Goal: Information Seeking & Learning: Check status

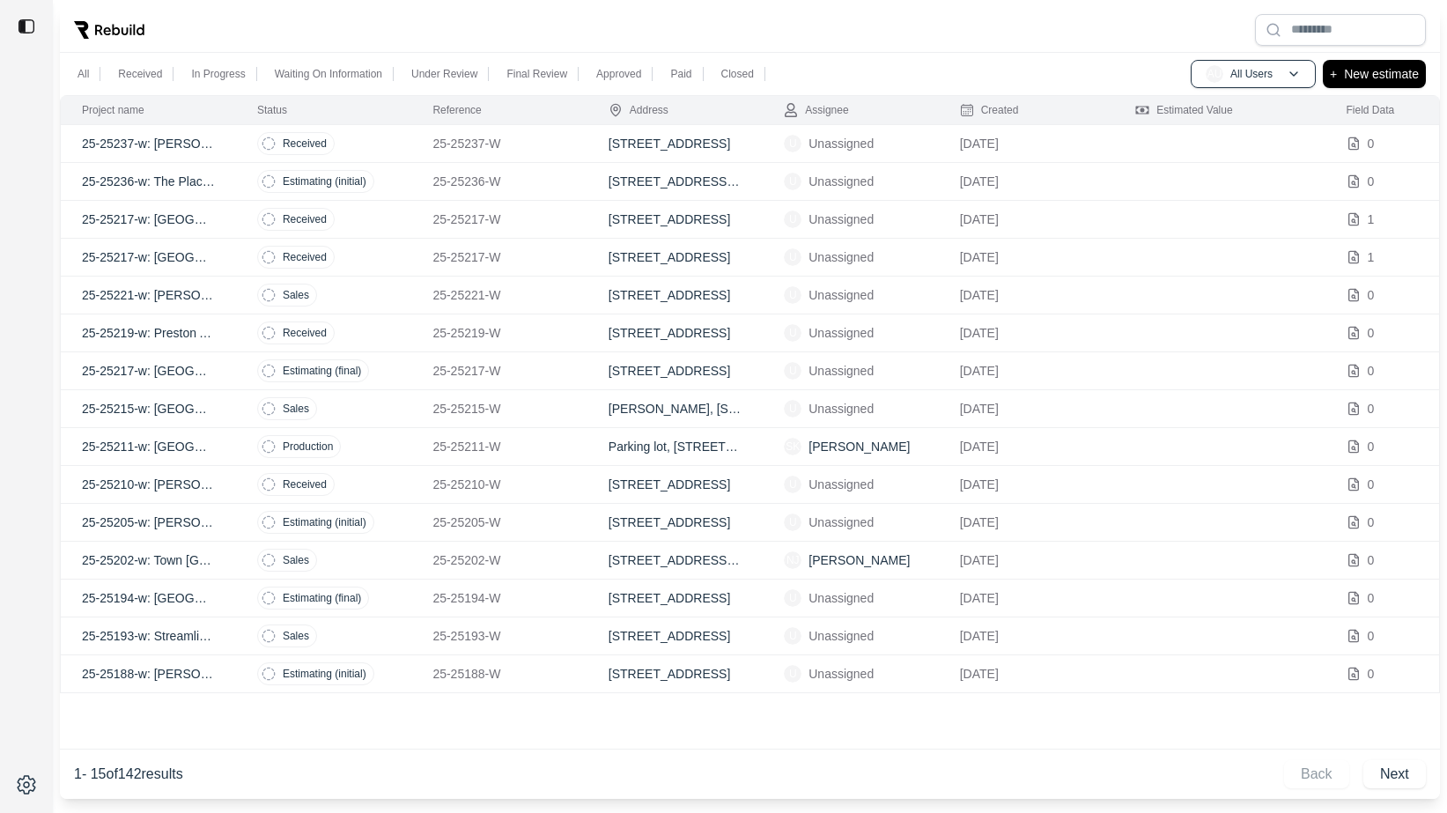
click at [412, 711] on div "Project name Status Reference Address Assignee Created Estimated Value Field Da…" at bounding box center [750, 446] width 1380 height 703
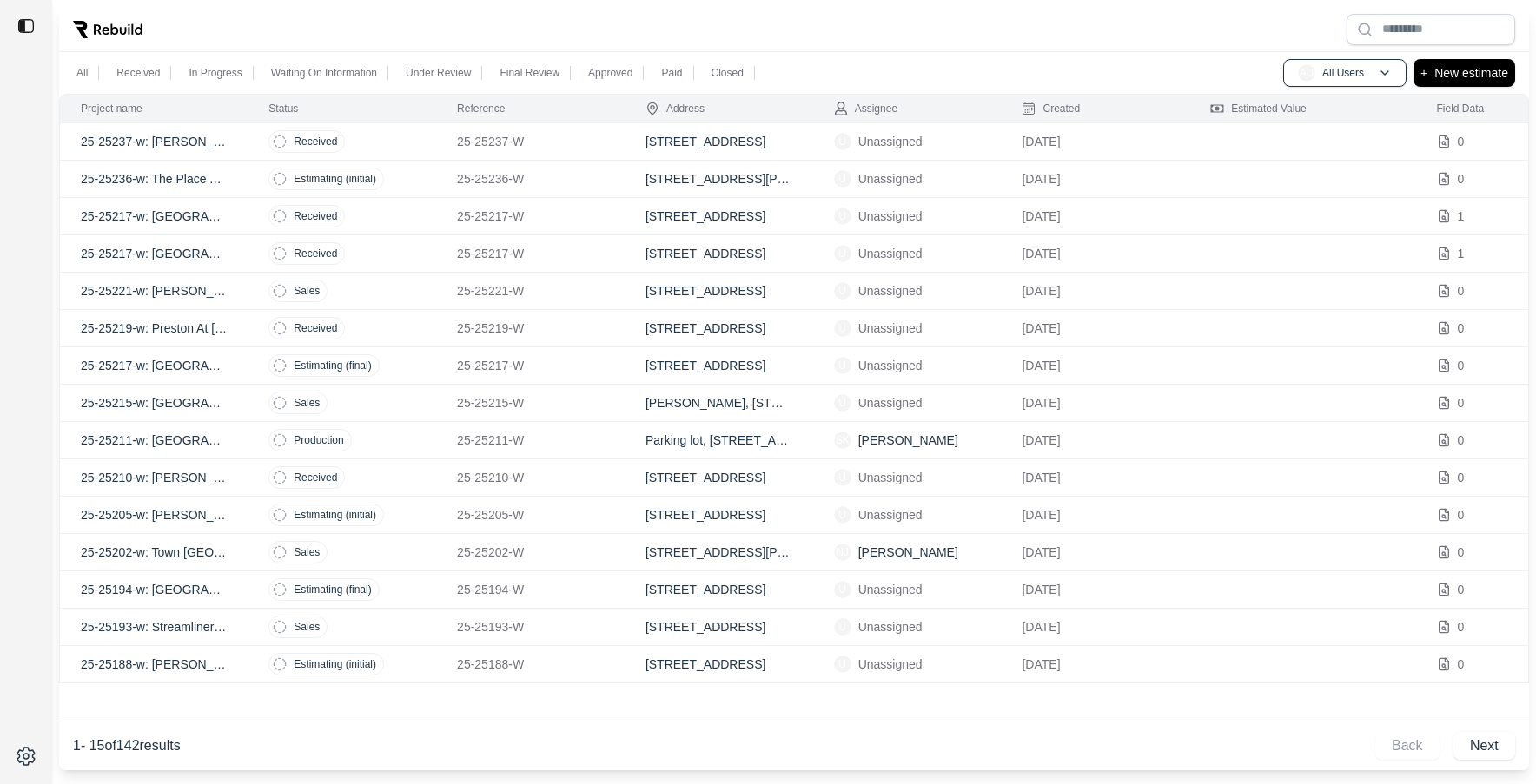
click at [596, 470] on p "25-25210-W" at bounding box center [530, 477] width 147 height 18
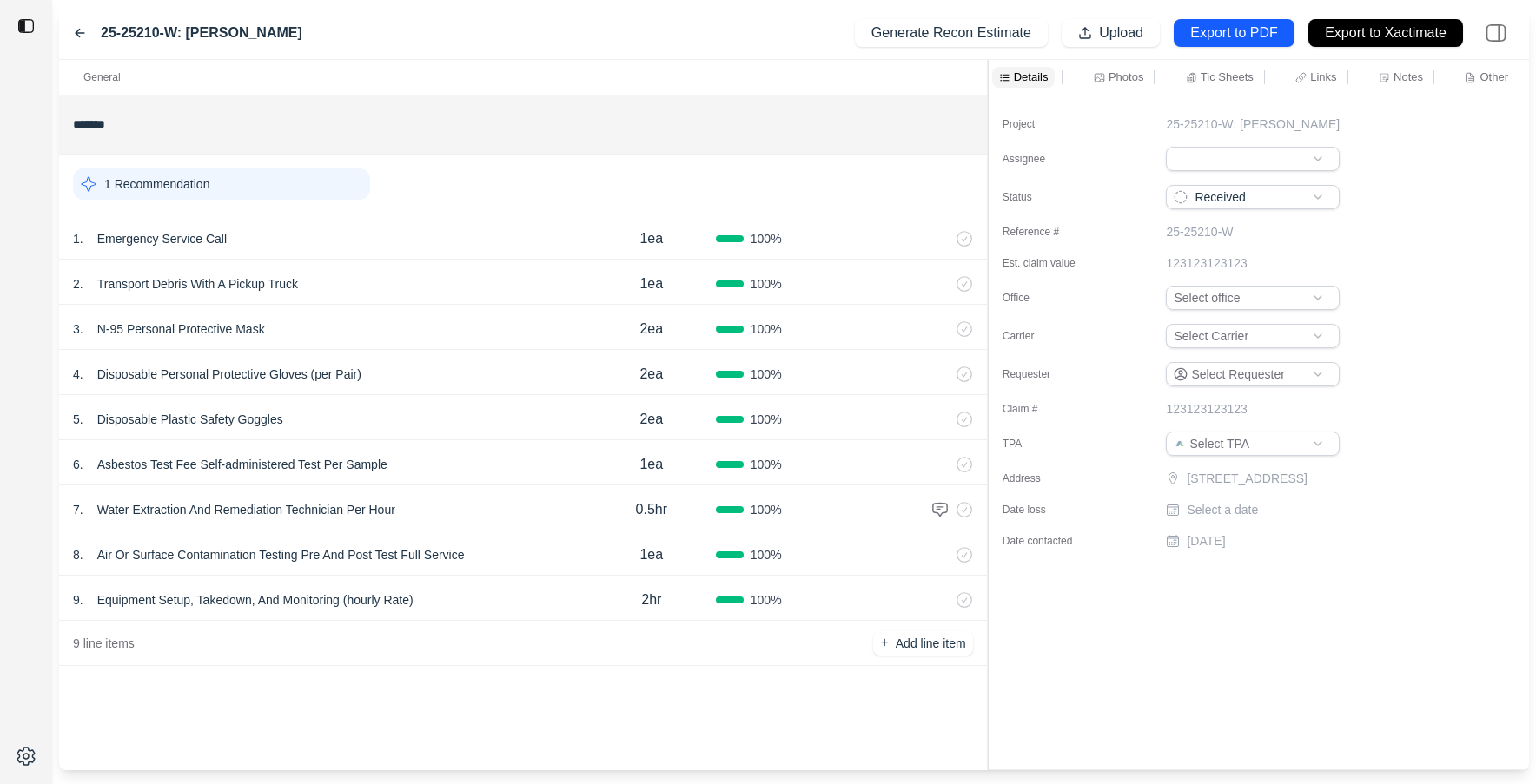
click at [987, 234] on div at bounding box center [987, 415] width 1 height 710
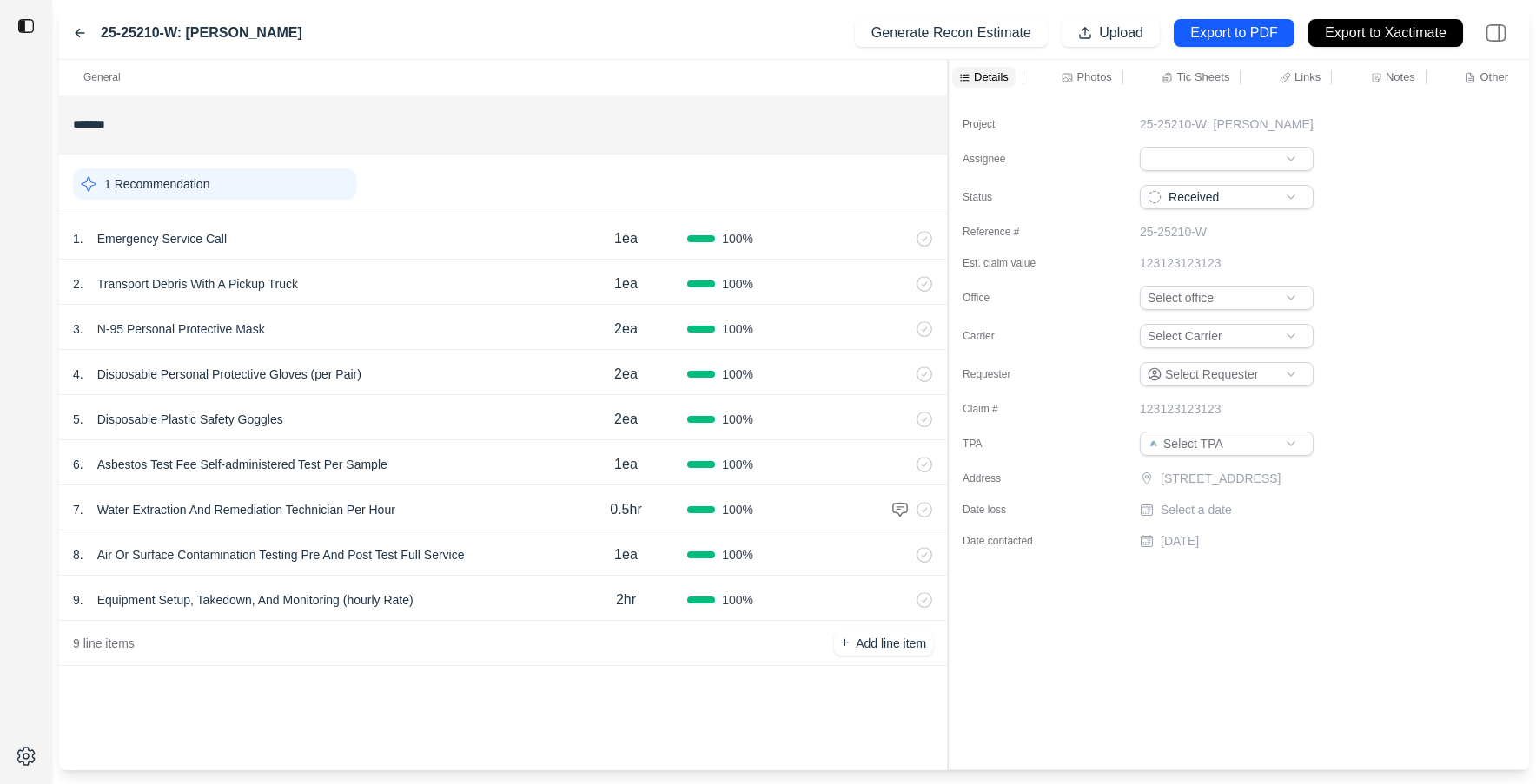
click at [76, 29] on icon at bounding box center [80, 33] width 14 height 14
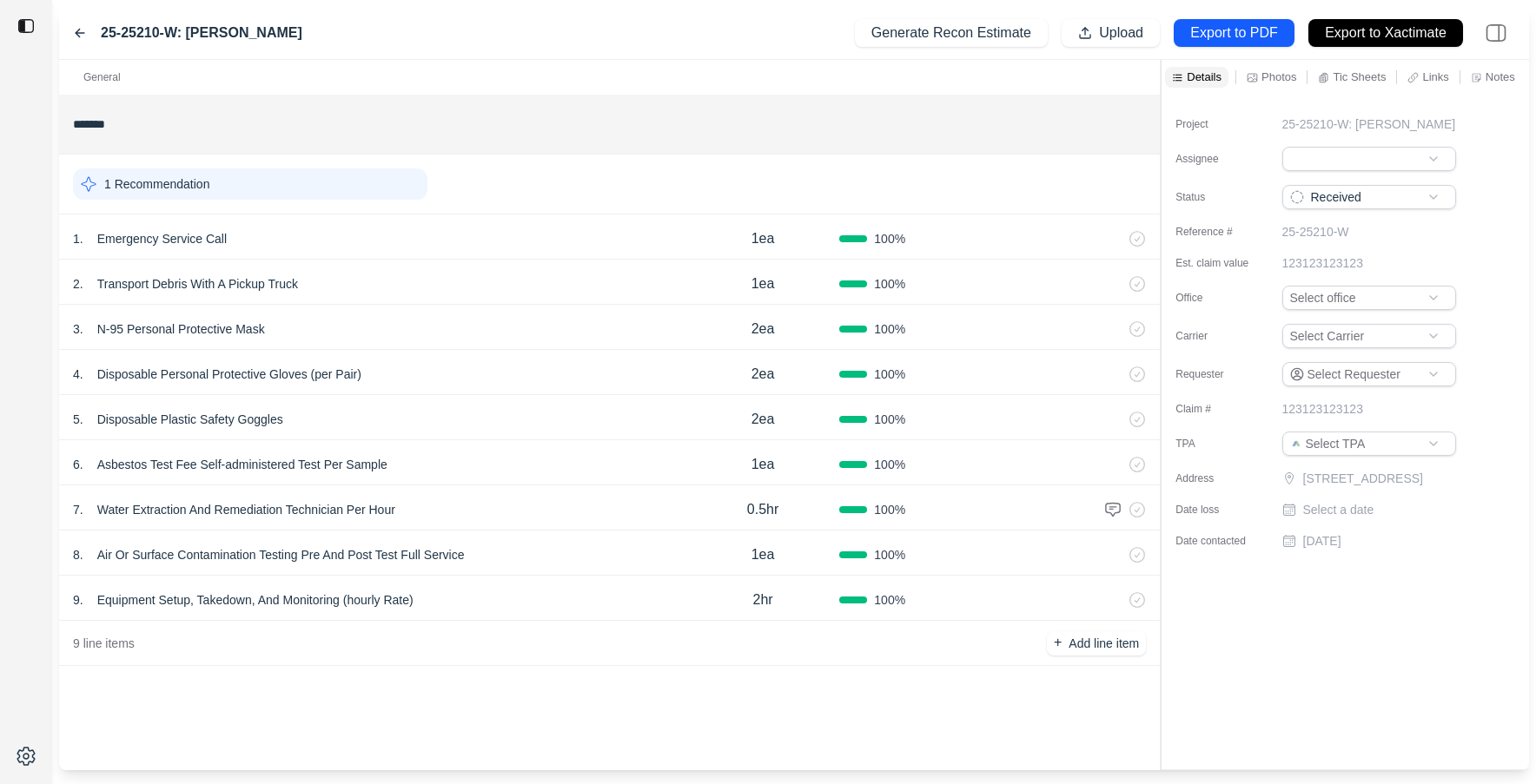
click at [76, 28] on icon at bounding box center [80, 33] width 14 height 14
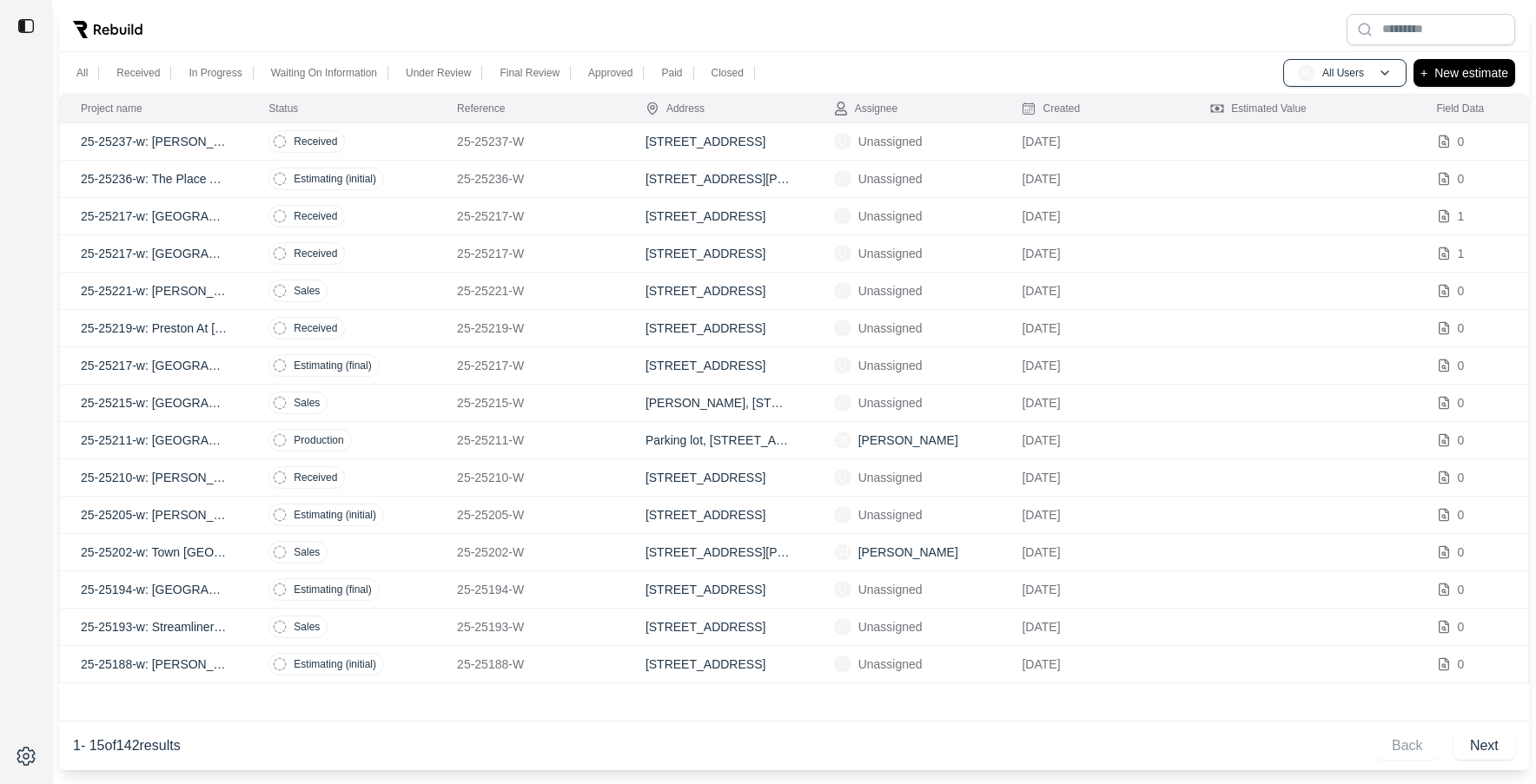
click at [578, 661] on p "25-25188-W" at bounding box center [530, 665] width 147 height 18
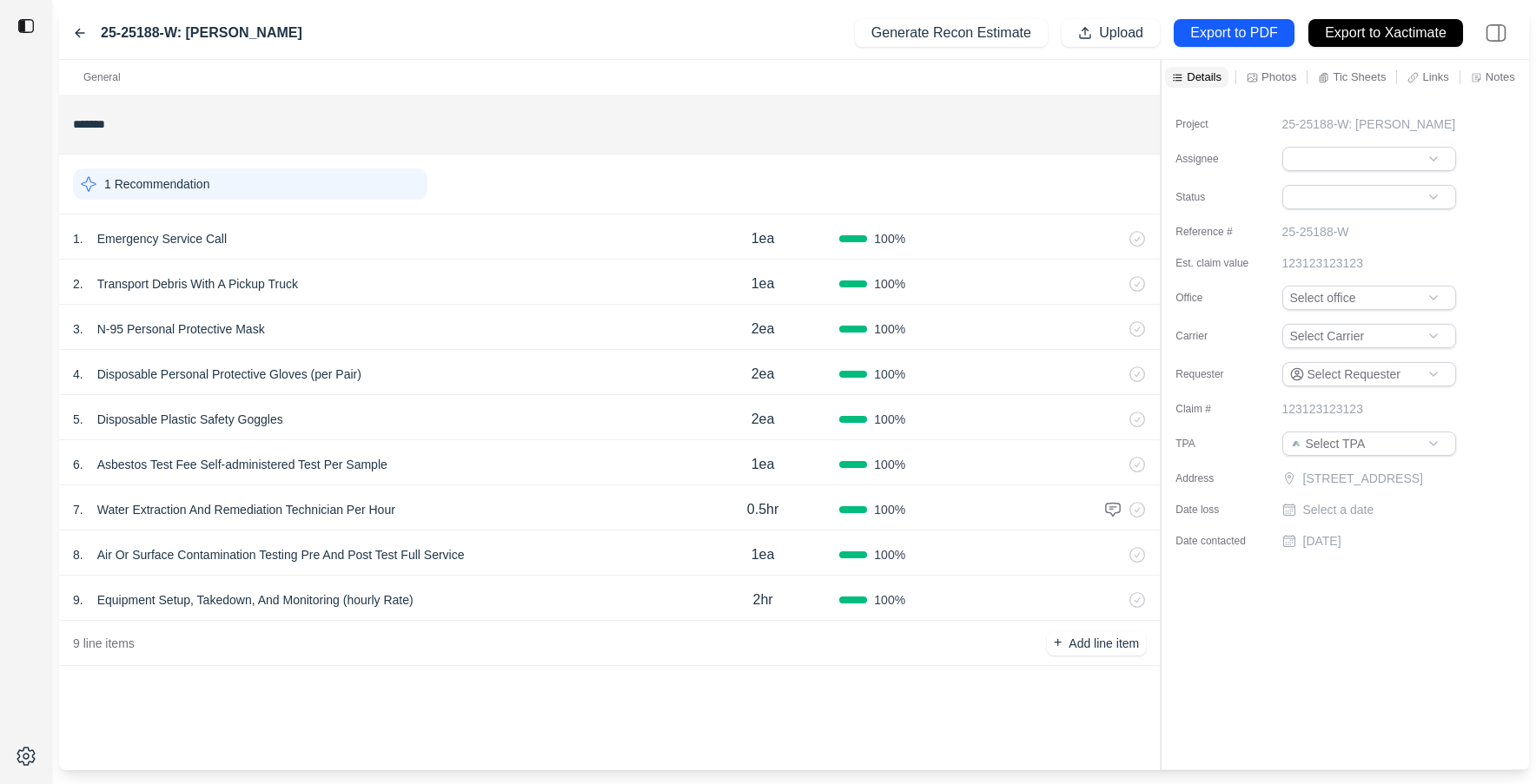
click at [74, 32] on icon at bounding box center [80, 33] width 14 height 14
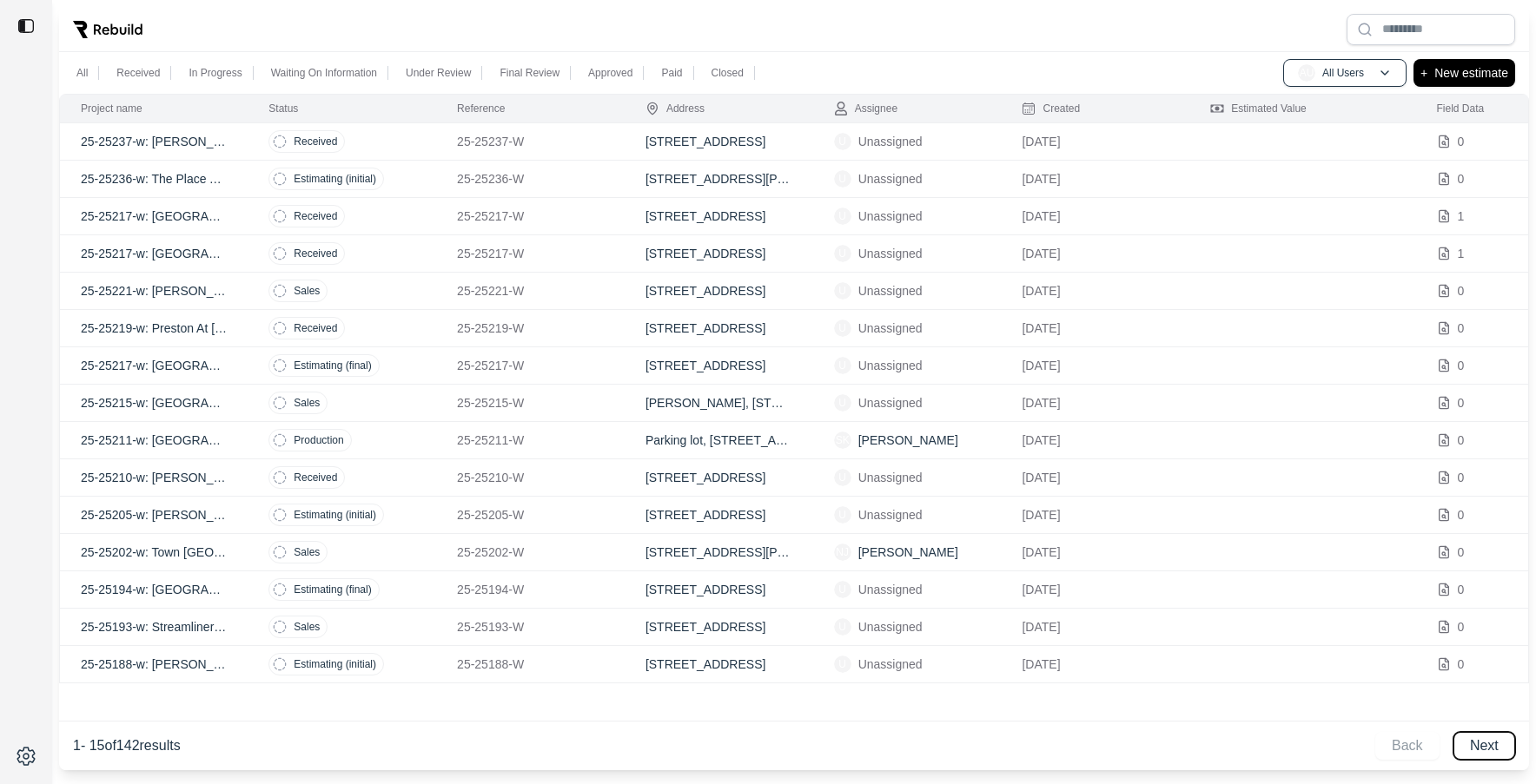
click at [1426, 746] on button "Next" at bounding box center [1484, 746] width 62 height 28
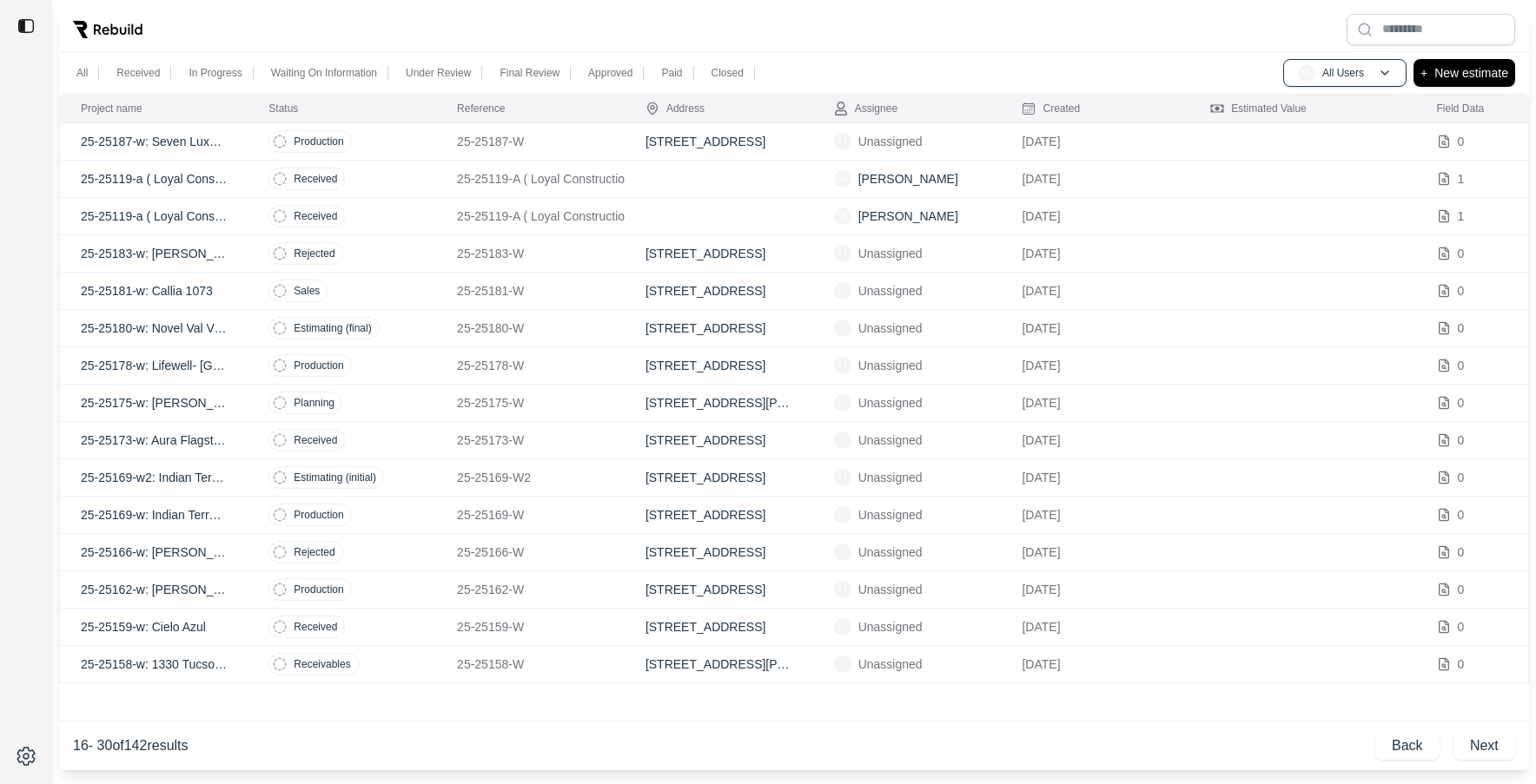
click at [560, 332] on p "25-25180-W" at bounding box center [530, 328] width 147 height 18
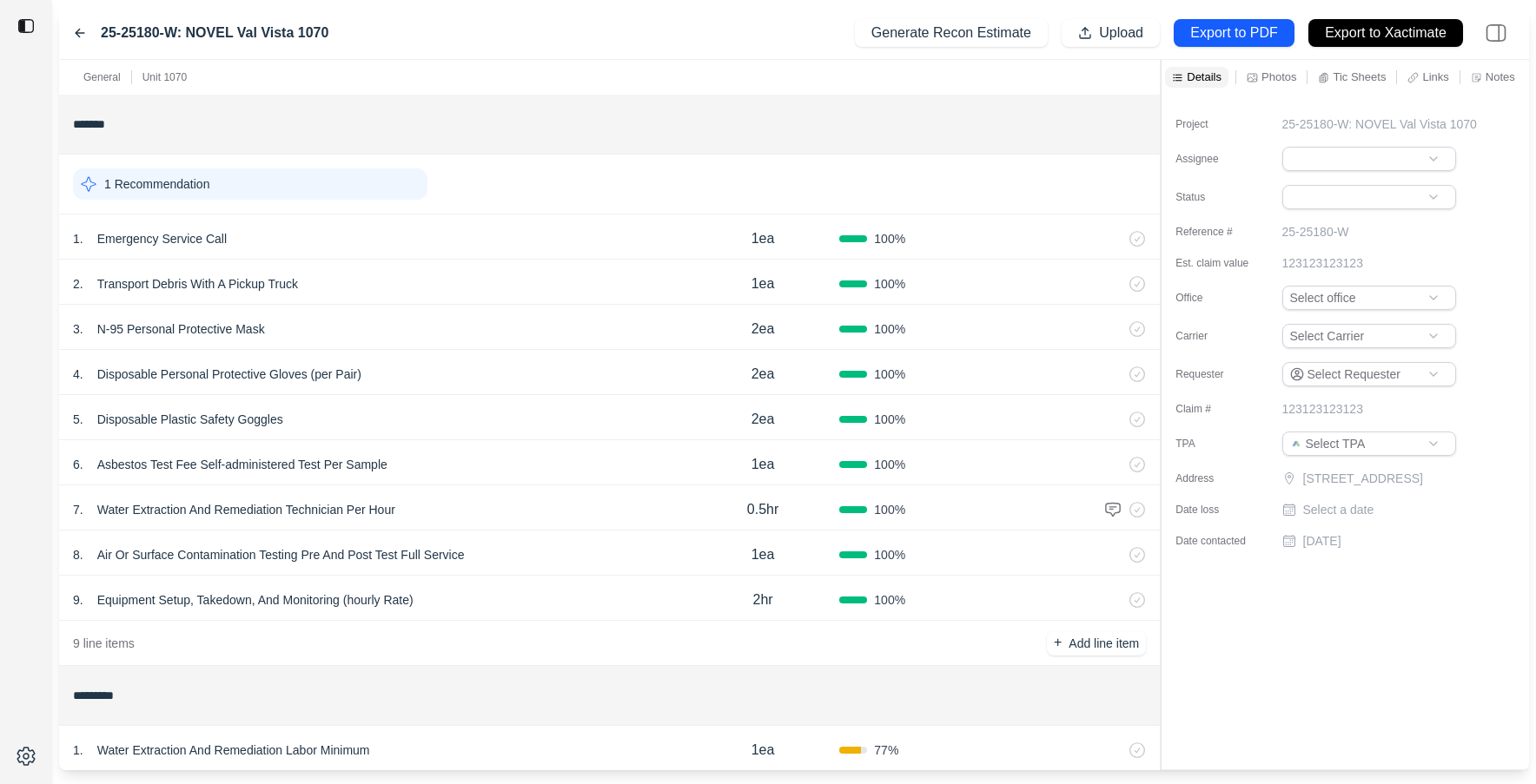
click at [77, 29] on icon at bounding box center [80, 33] width 14 height 14
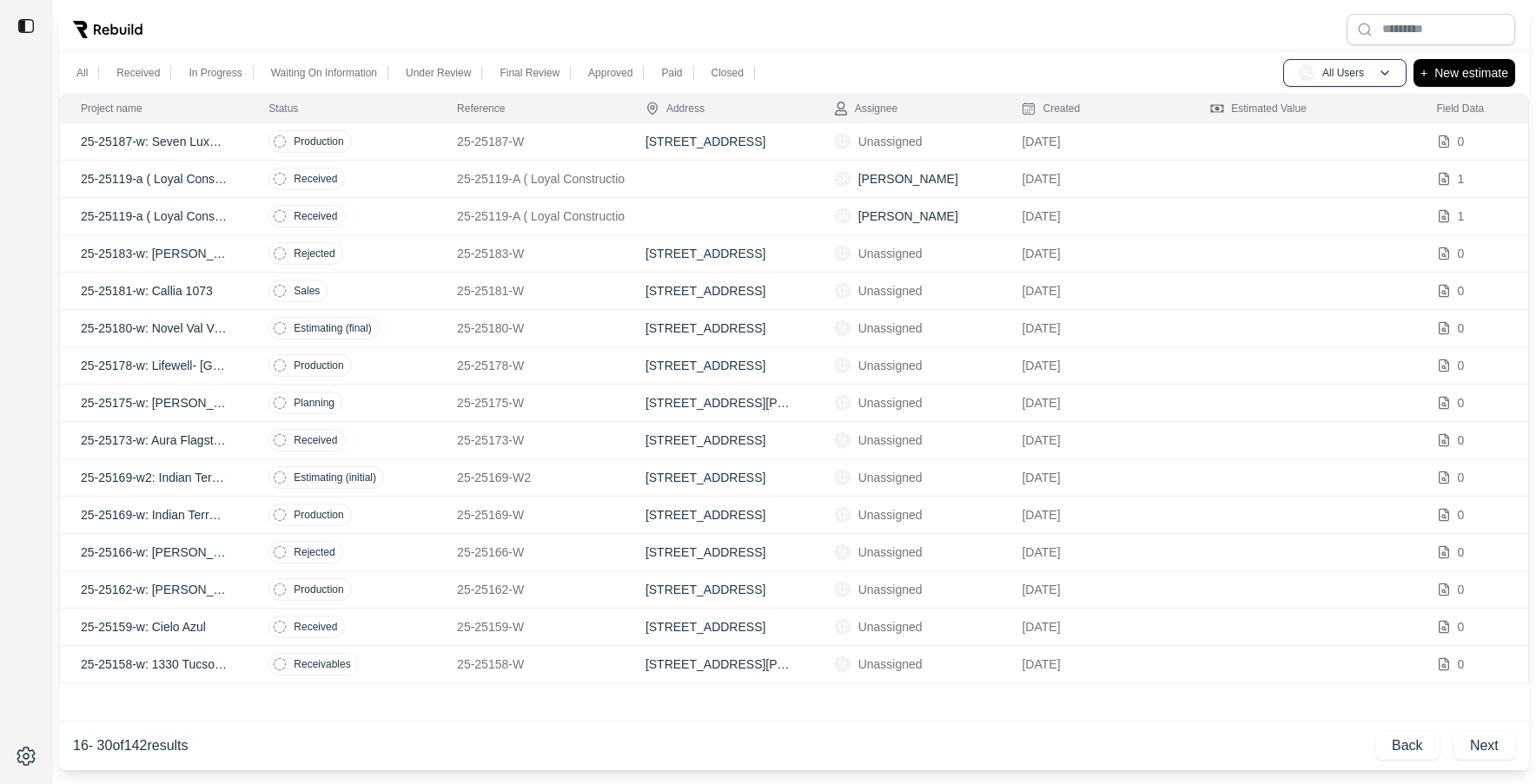
click at [735, 660] on td "[STREET_ADDRESS][PERSON_NAME]" at bounding box center [718, 665] width 188 height 37
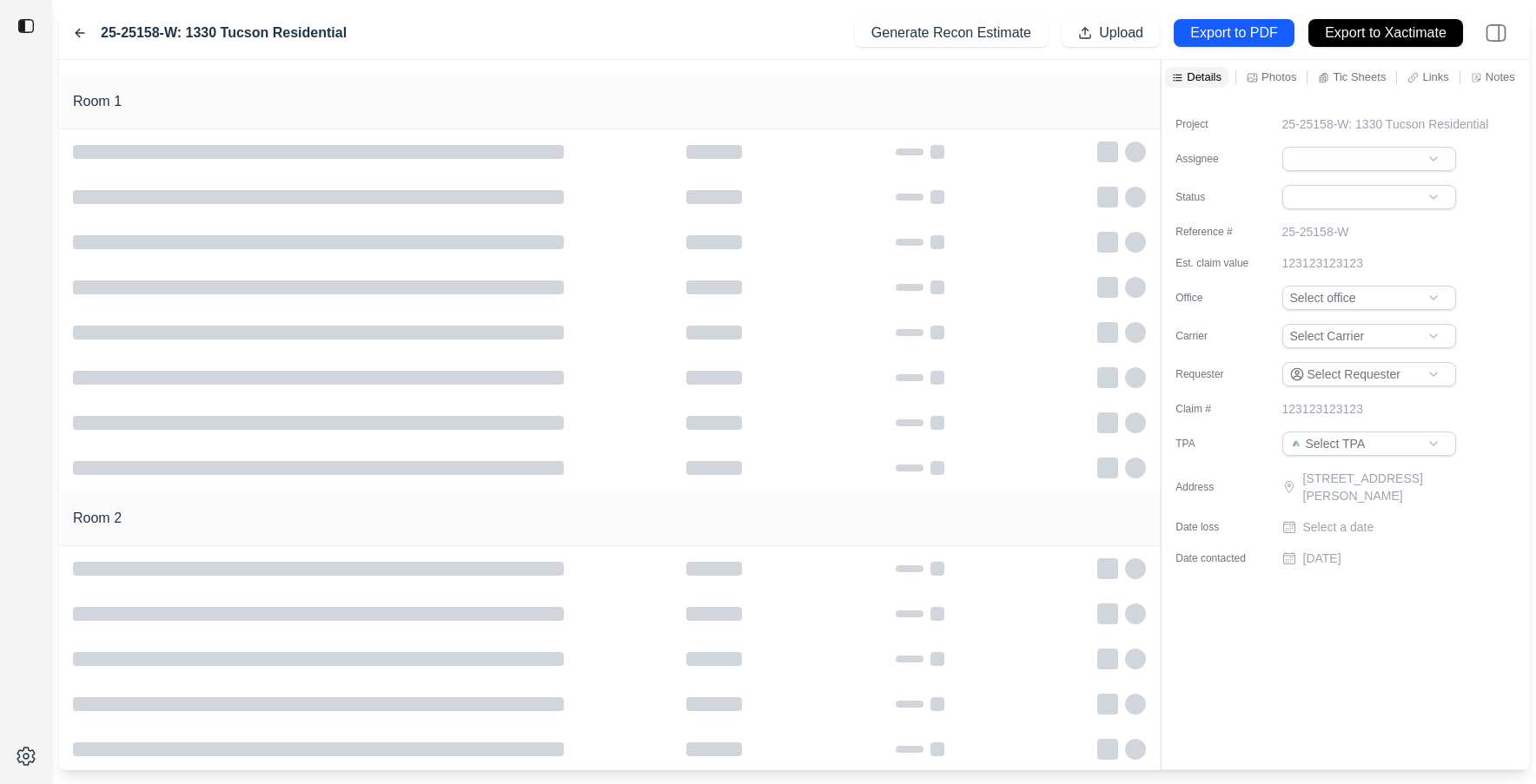
click at [83, 33] on icon at bounding box center [80, 34] width 9 height 8
